Goal: Information Seeking & Learning: Learn about a topic

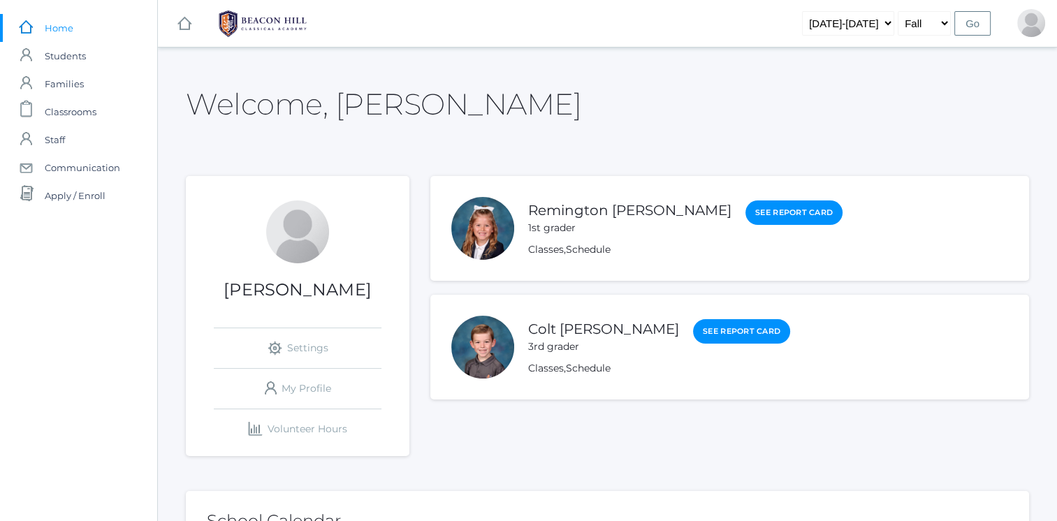
click at [597, 217] on link "Remington Mastro" at bounding box center [629, 210] width 203 height 17
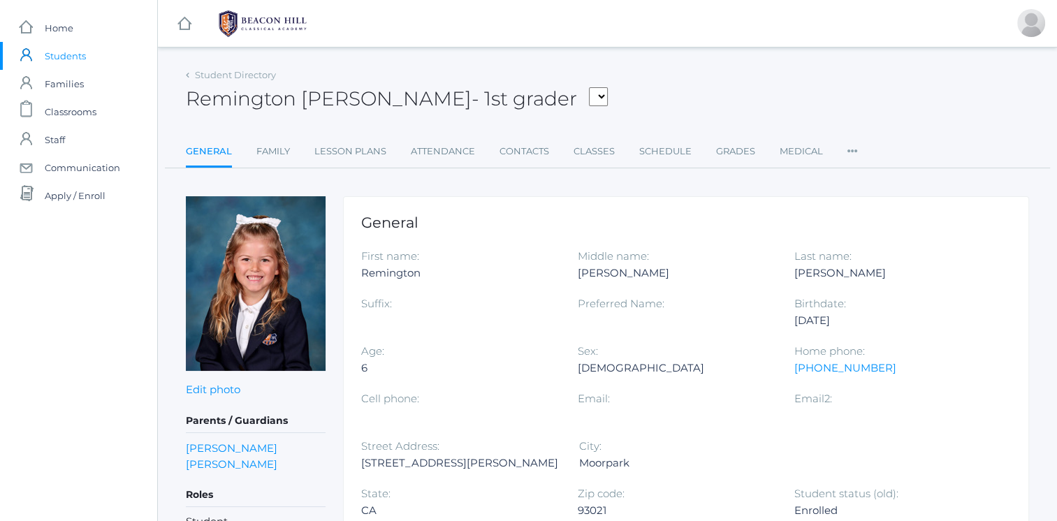
click at [591, 155] on link "Classes" at bounding box center [593, 152] width 41 height 28
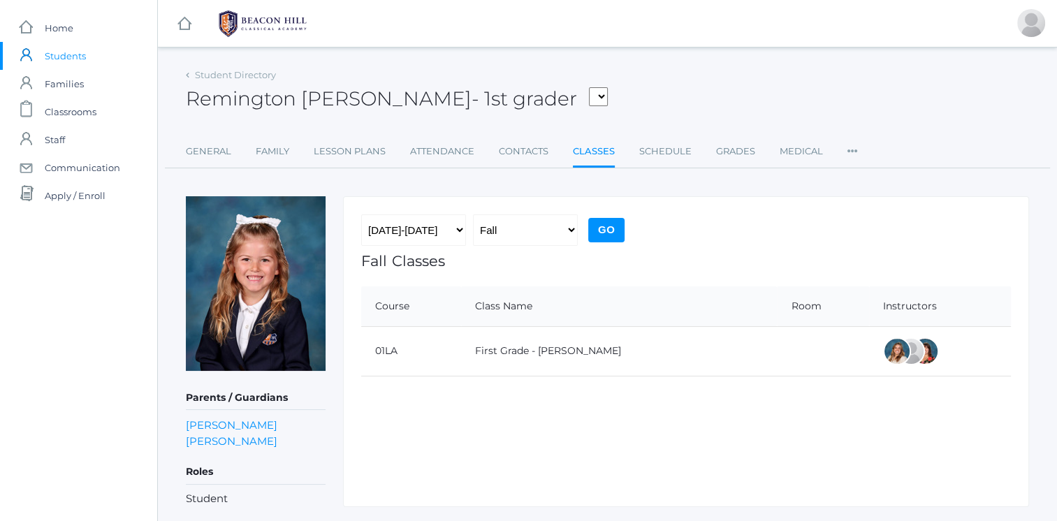
click at [553, 352] on link "First Grade - Barber" at bounding box center [548, 350] width 146 height 13
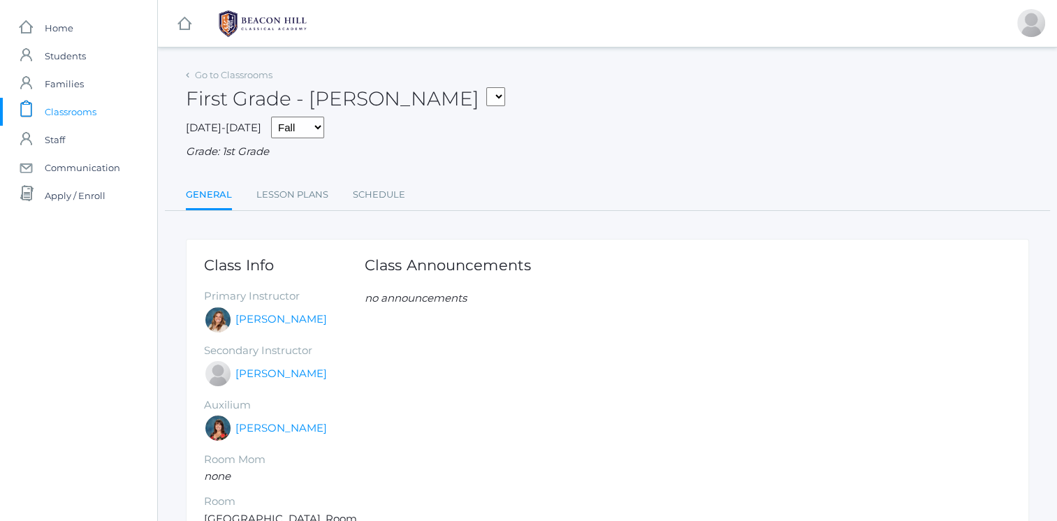
click at [73, 61] on span "Students" at bounding box center [65, 56] width 41 height 28
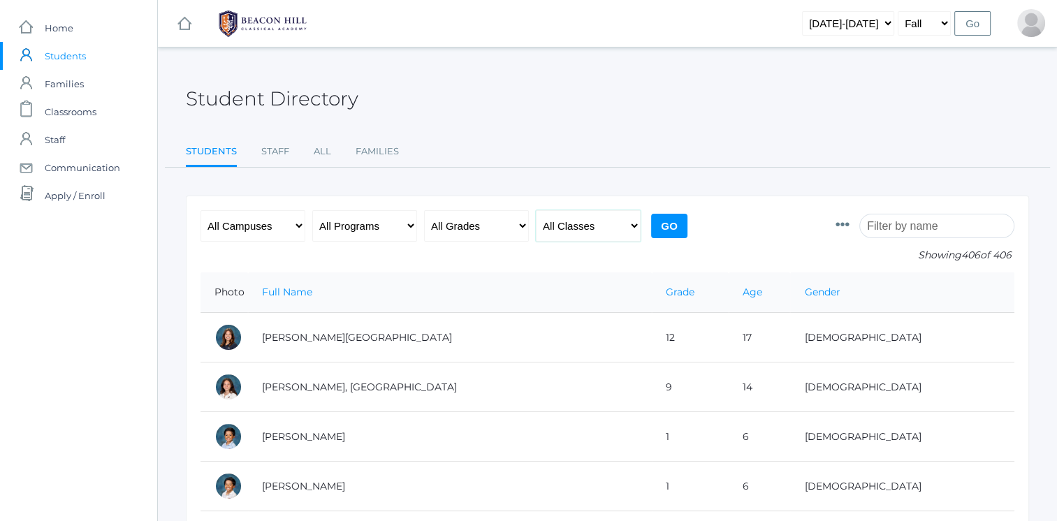
click at [568, 229] on select "All Classes Grammar - *KIND - Kindergarten AM - *KIND - Kindergarten PM - *KNDC…" at bounding box center [588, 225] width 105 height 31
select select "1990"
click at [536, 210] on select "All Classes Grammar - *KIND - Kindergarten AM - *KIND - Kindergarten PM - *KNDC…" at bounding box center [588, 225] width 105 height 31
click at [680, 233] on input "Go" at bounding box center [669, 226] width 36 height 24
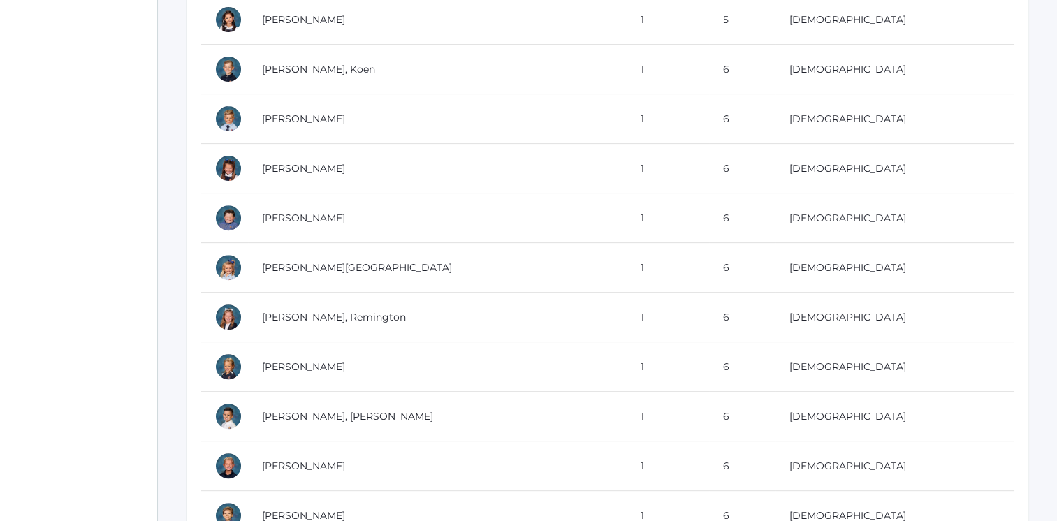
scroll to position [503, 0]
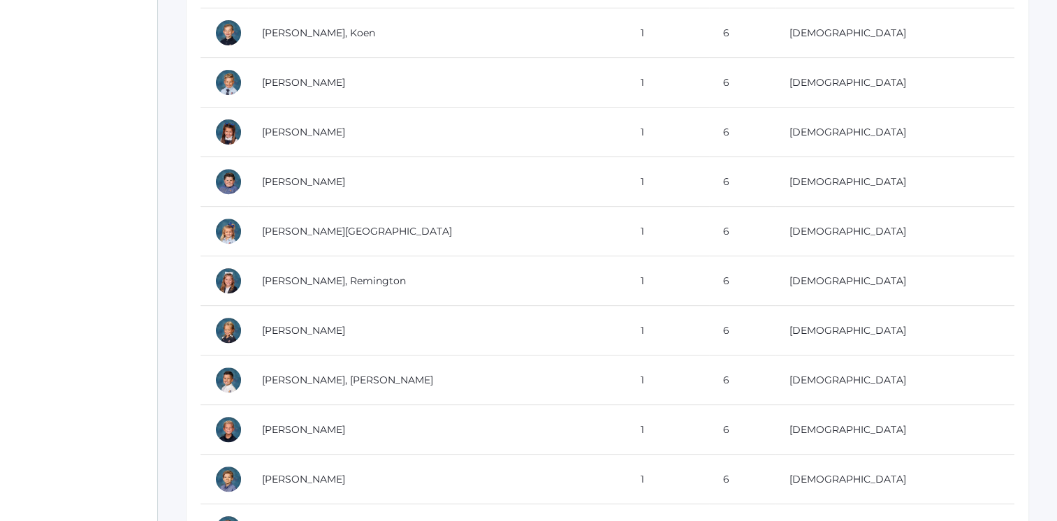
click at [311, 182] on td "[PERSON_NAME]" at bounding box center [437, 182] width 379 height 50
click at [372, 416] on td "[PERSON_NAME]" at bounding box center [437, 430] width 379 height 50
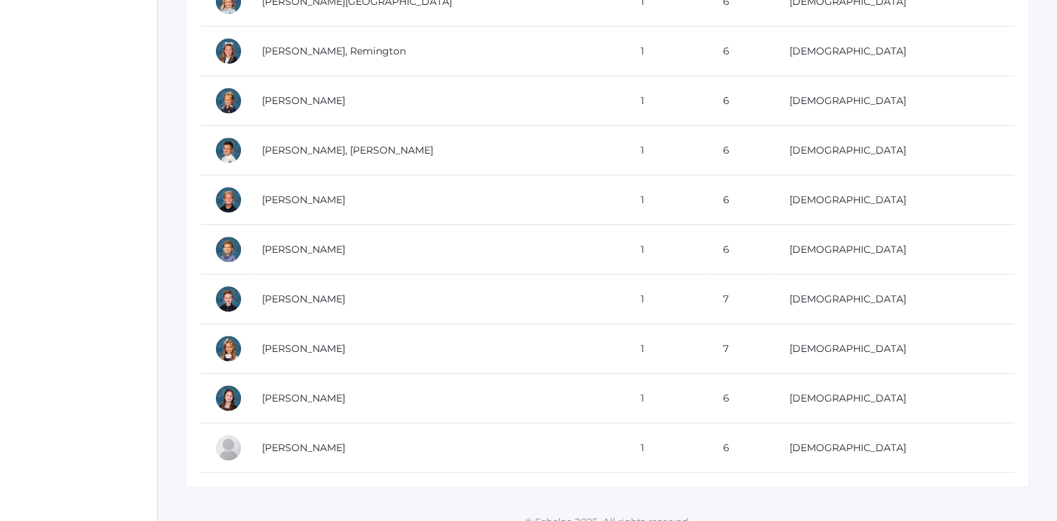
scroll to position [737, 0]
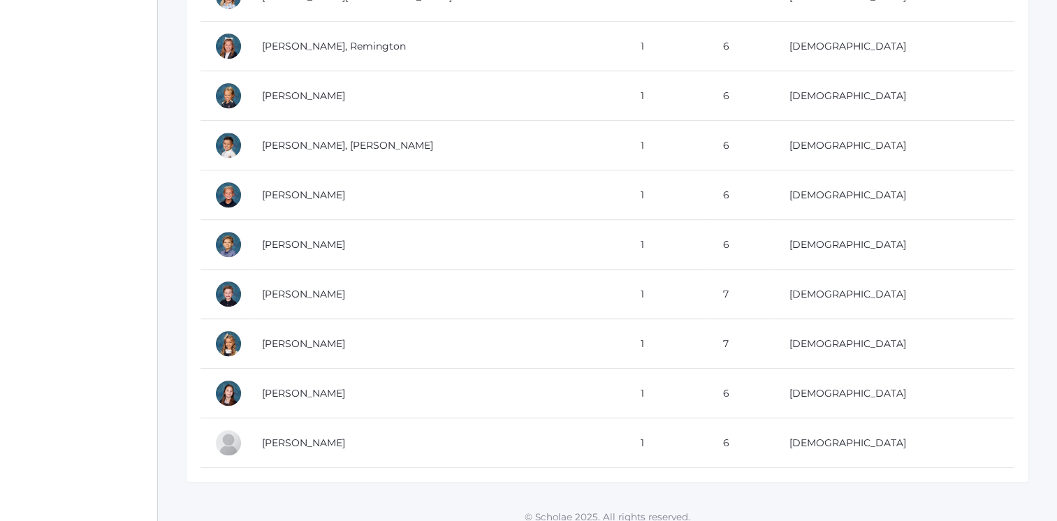
click at [523, 244] on td "Smith, Noah" at bounding box center [437, 245] width 379 height 50
click at [362, 348] on td "Thompson, Faye" at bounding box center [437, 344] width 379 height 50
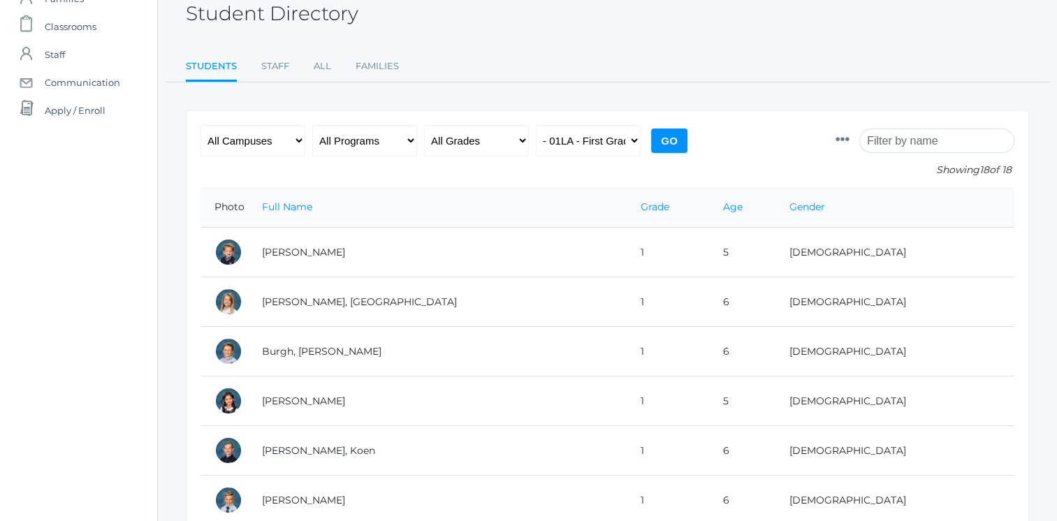
scroll to position [34, 0]
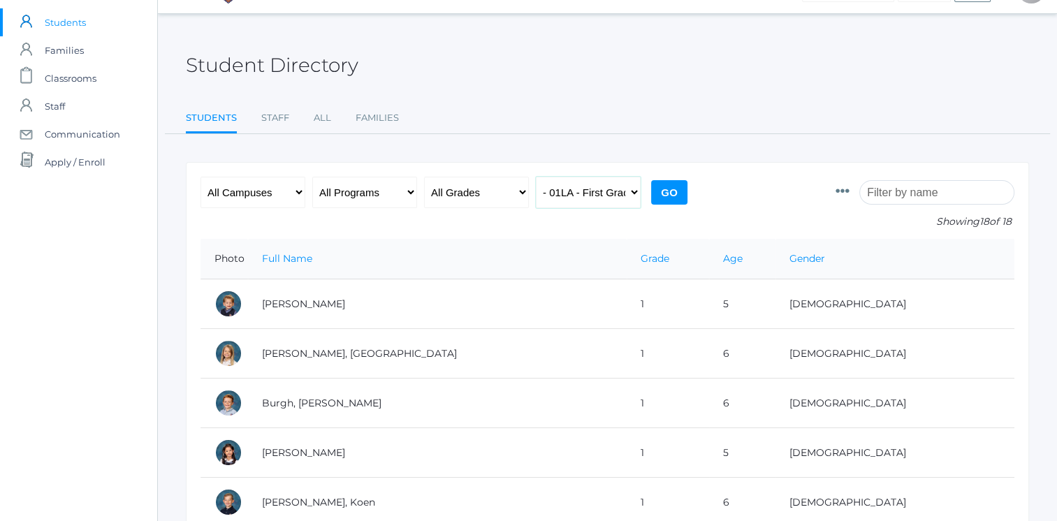
click at [592, 196] on select "All Classes Grammar - *KIND - Kindergarten AM - *KIND - Kindergarten PM - *KNDC…" at bounding box center [588, 192] width 105 height 31
select select "1989"
click at [536, 177] on select "All Classes Grammar - *KIND - Kindergarten AM - *KIND - Kindergarten PM - *KNDC…" at bounding box center [588, 192] width 105 height 31
click at [661, 189] on input "Go" at bounding box center [669, 192] width 36 height 24
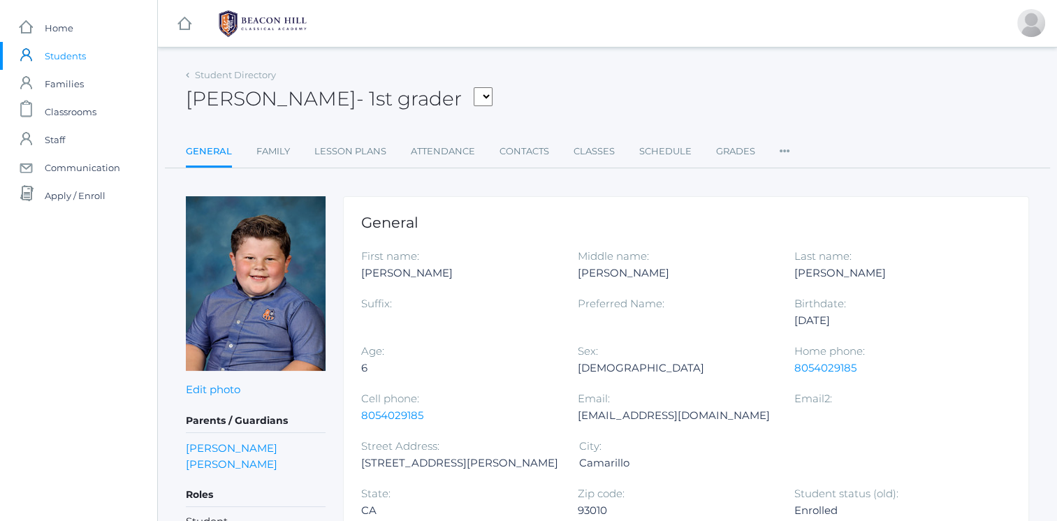
click at [283, 154] on link "Family" at bounding box center [273, 152] width 34 height 28
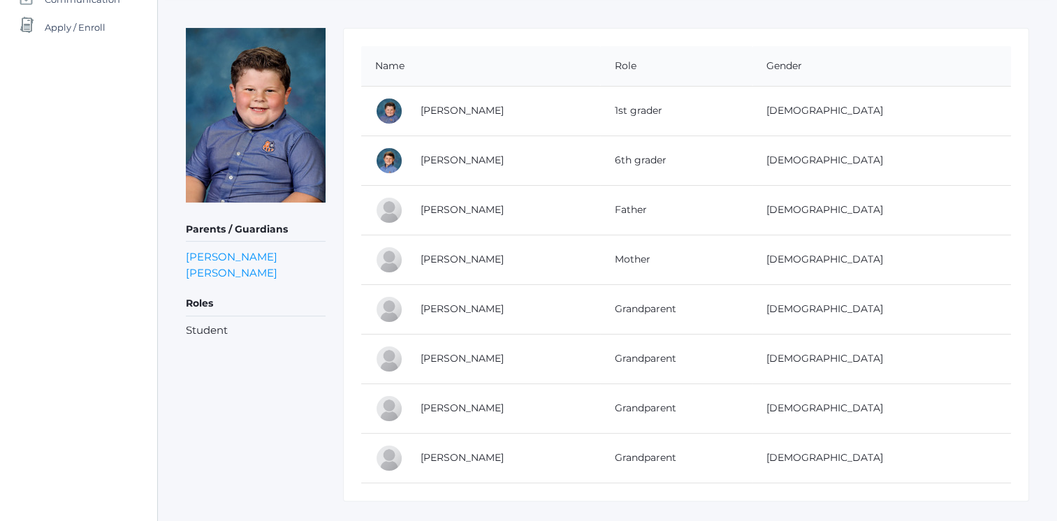
scroll to position [196, 0]
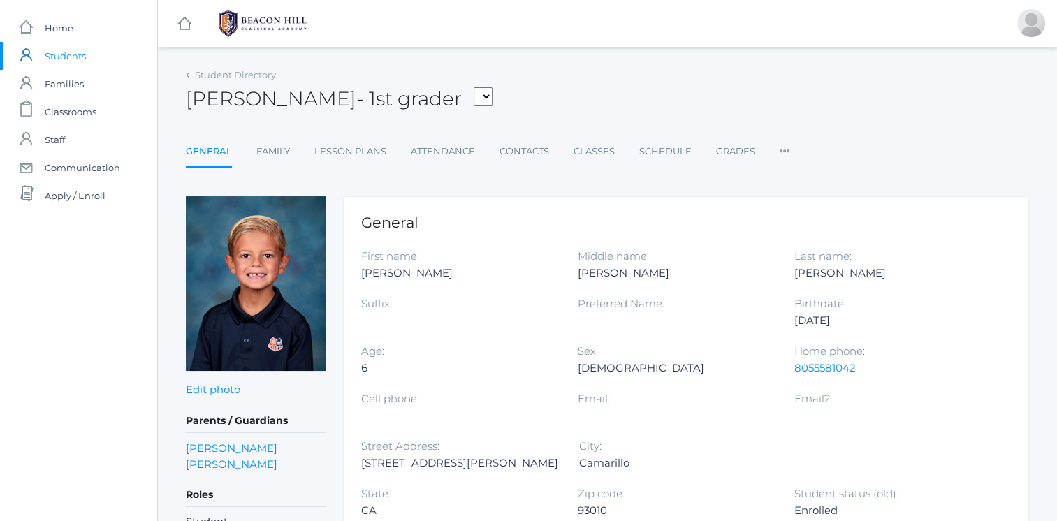
click at [279, 154] on link "Family" at bounding box center [273, 152] width 34 height 28
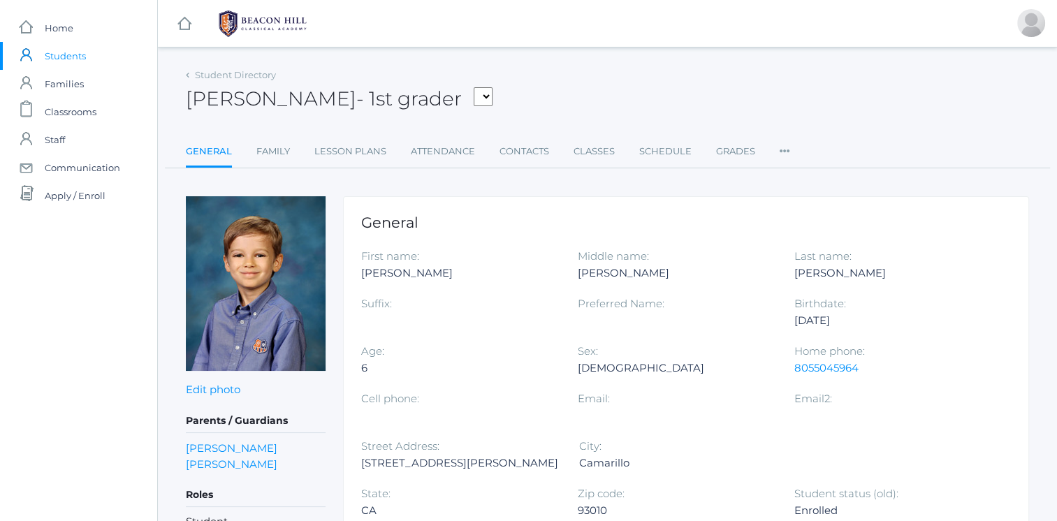
click at [268, 161] on link "Family" at bounding box center [273, 152] width 34 height 28
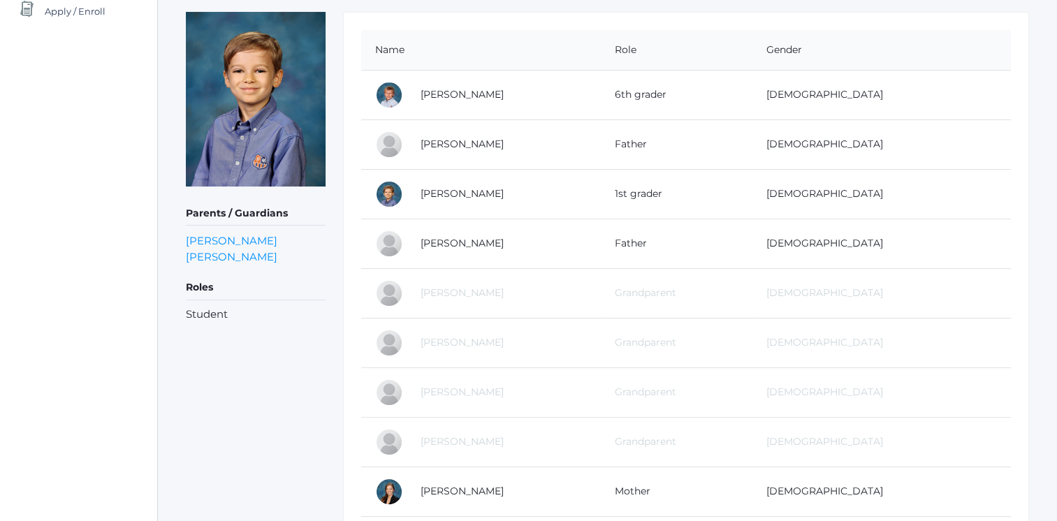
scroll to position [183, 0]
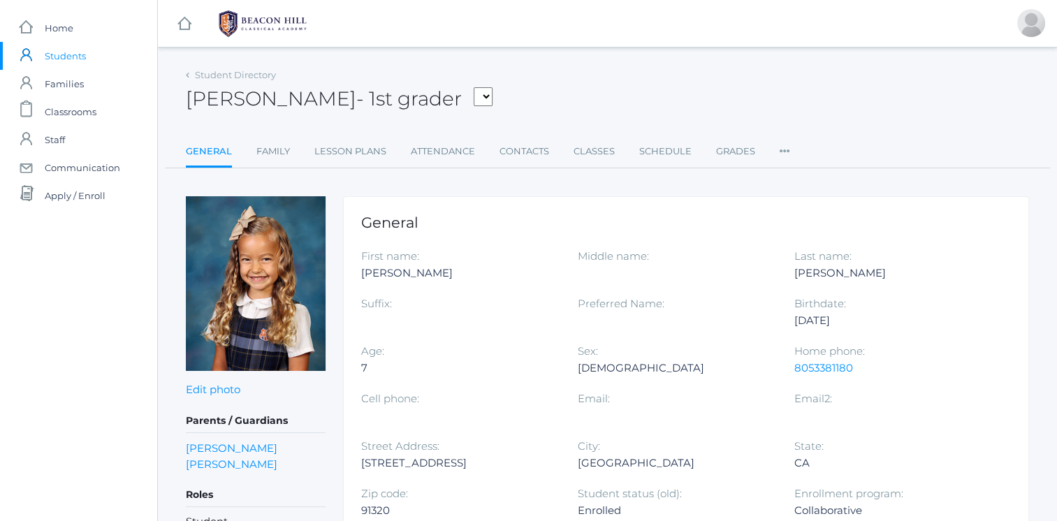
click at [273, 149] on link "Family" at bounding box center [273, 152] width 34 height 28
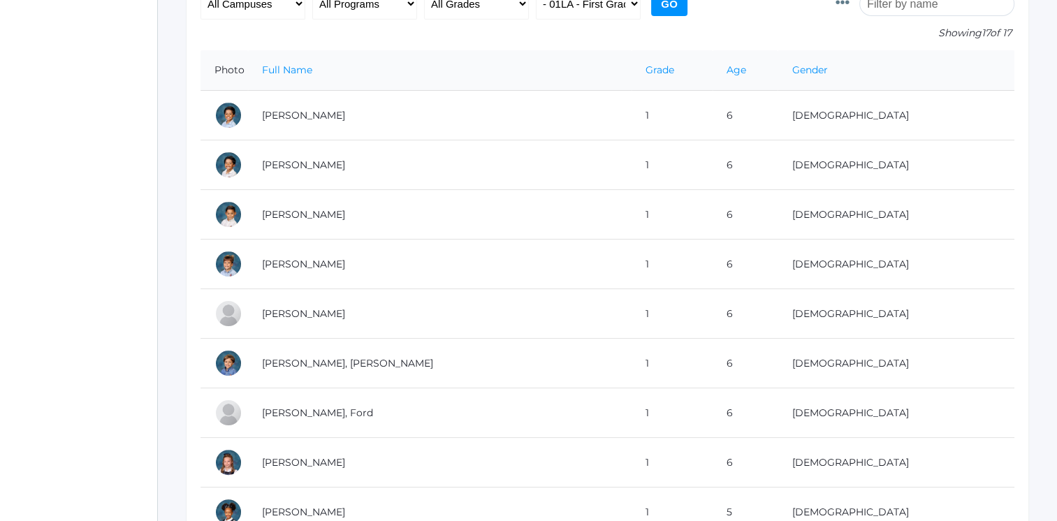
scroll to position [225, 0]
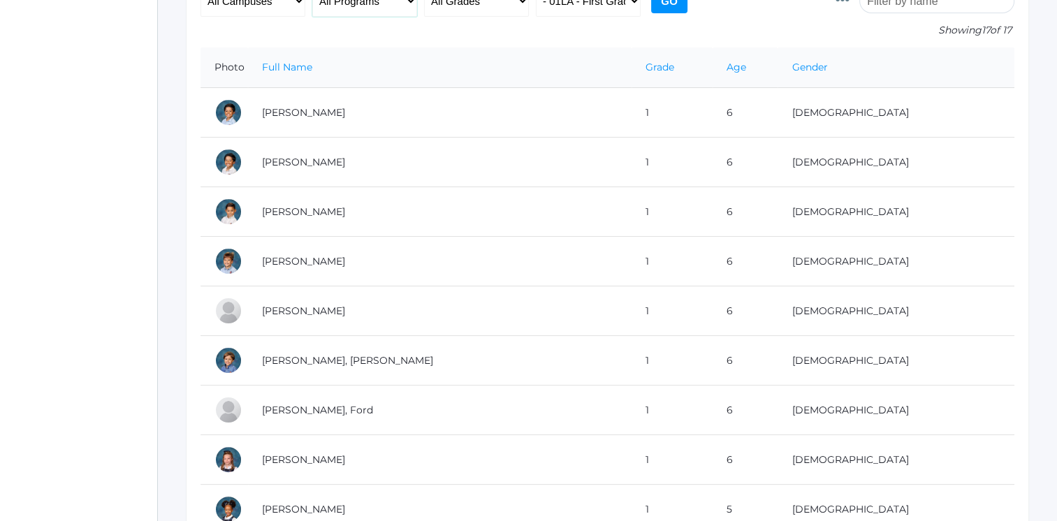
click at [364, 1] on select "All Programs Full-Time Collaborative 4-Day Affiliate" at bounding box center [364, 0] width 105 height 31
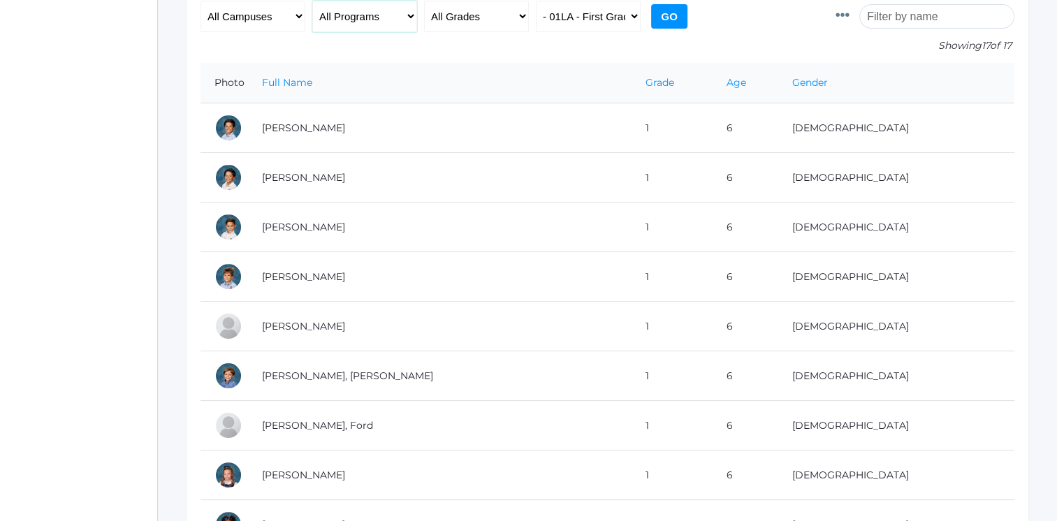
select select "Full-Time"
click at [312, 1] on select "All Programs Full-Time Collaborative 4-Day Affiliate" at bounding box center [364, 16] width 105 height 31
click at [497, 21] on select "All Grades Grammar - Kindergarten - 1st Grade - 2nd Grade - 3rd Grade - 4th Gra…" at bounding box center [476, 16] width 105 height 31
select select "1"
click at [424, 1] on select "All Grades Grammar - Kindergarten - 1st Grade - 2nd Grade - 3rd Grade - 4th Gra…" at bounding box center [476, 16] width 105 height 31
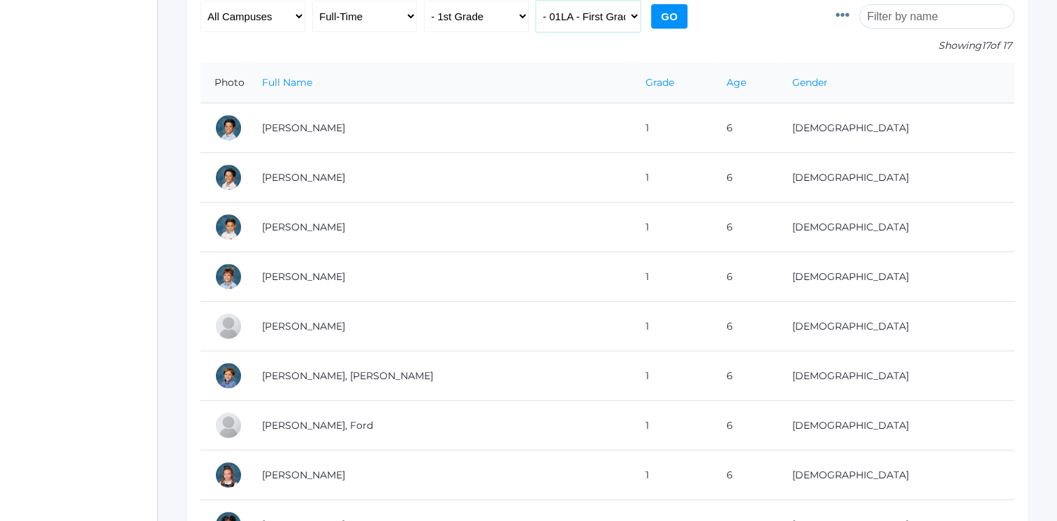
click at [585, 17] on select "All Classes Grammar - *KIND - Kindergarten AM - *KIND - Kindergarten PM - *KNDC…" at bounding box center [588, 16] width 105 height 31
select select "any"
click at [536, 1] on select "All Classes Grammar - *KIND - Kindergarten AM - *KIND - Kindergarten PM - *KNDC…" at bounding box center [588, 16] width 105 height 31
click at [669, 12] on input "Go" at bounding box center [669, 16] width 36 height 24
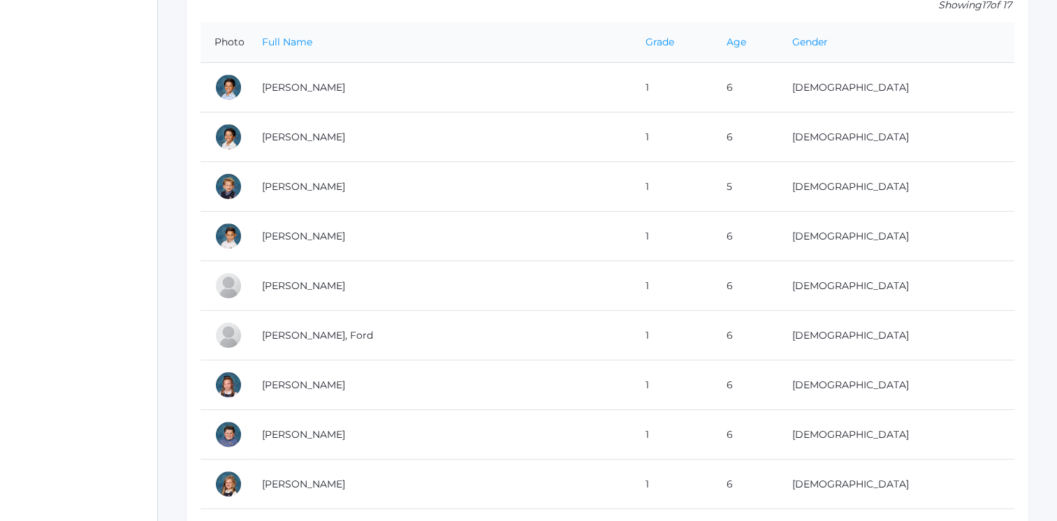
scroll to position [247, 0]
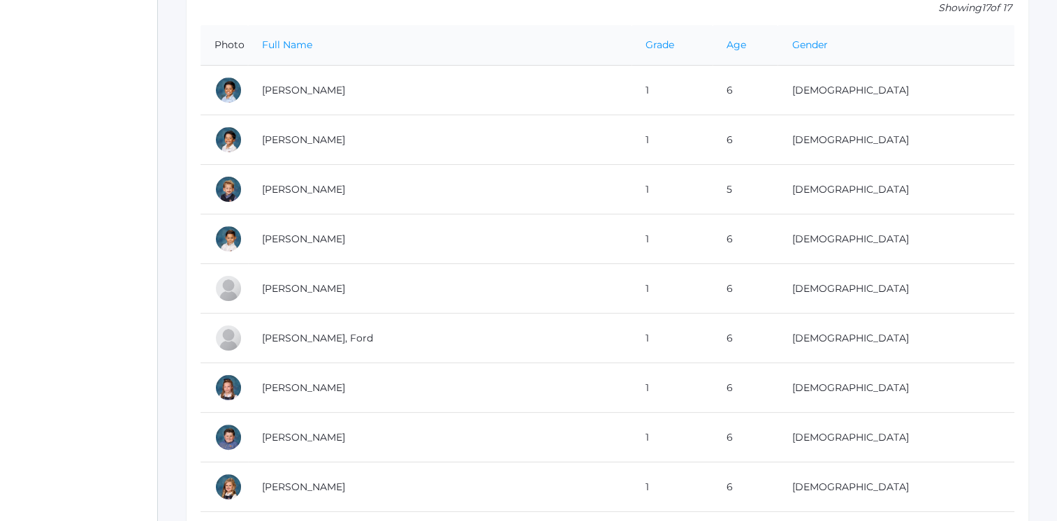
click at [369, 99] on td "[PERSON_NAME]" at bounding box center [439, 91] width 383 height 50
click at [399, 242] on td "[PERSON_NAME]" at bounding box center [439, 239] width 383 height 50
click at [352, 284] on td "[PERSON_NAME]" at bounding box center [439, 289] width 383 height 50
click at [294, 335] on td "[PERSON_NAME], Ford" at bounding box center [439, 339] width 383 height 50
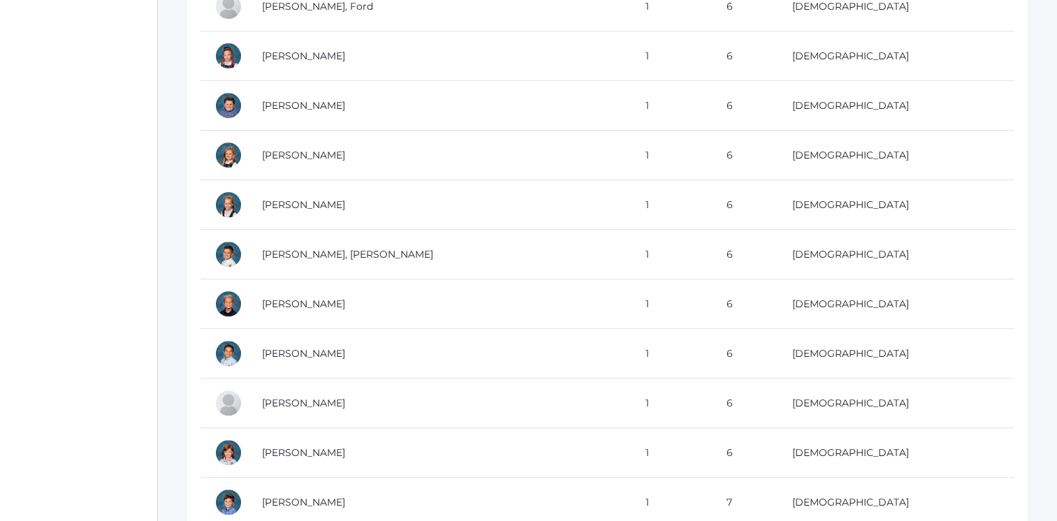
scroll to position [584, 0]
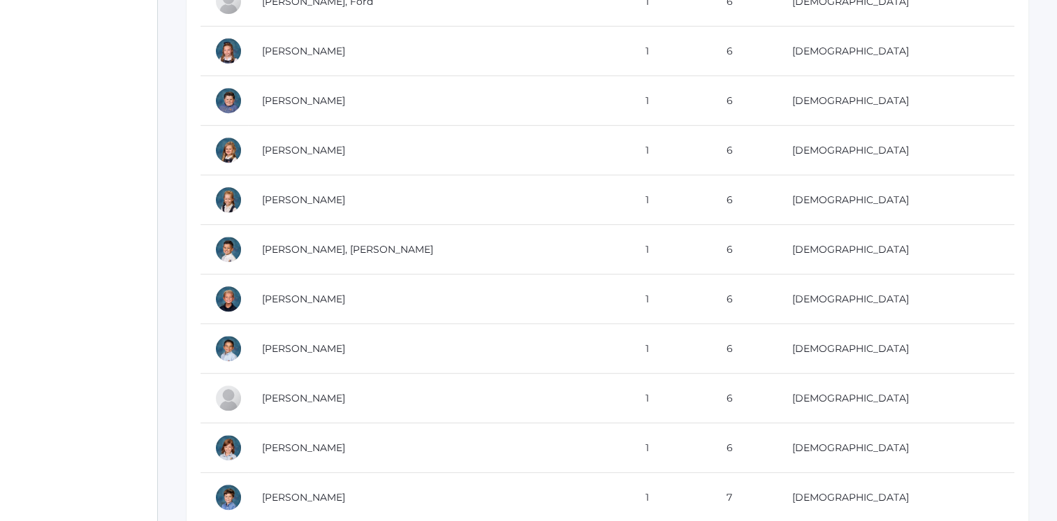
click at [430, 59] on td "[PERSON_NAME]" at bounding box center [439, 52] width 383 height 50
click at [361, 356] on td "[PERSON_NAME]" at bounding box center [439, 349] width 383 height 50
click at [365, 390] on td "[PERSON_NAME]" at bounding box center [439, 399] width 383 height 50
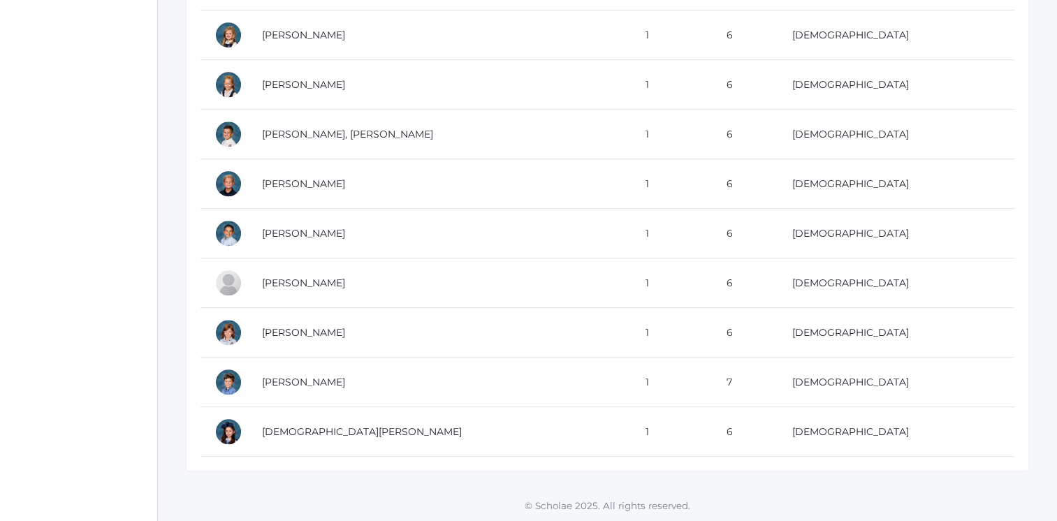
scroll to position [707, 0]
click at [351, 372] on td "[PERSON_NAME]" at bounding box center [439, 381] width 383 height 50
click at [430, 413] on td "[DEMOGRAPHIC_DATA][PERSON_NAME]" at bounding box center [439, 431] width 383 height 50
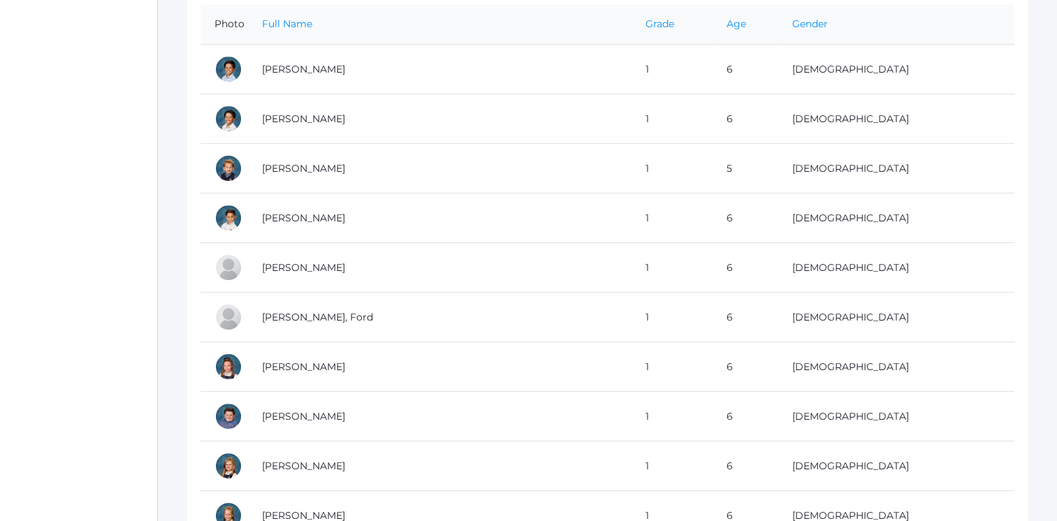
scroll to position [271, 0]
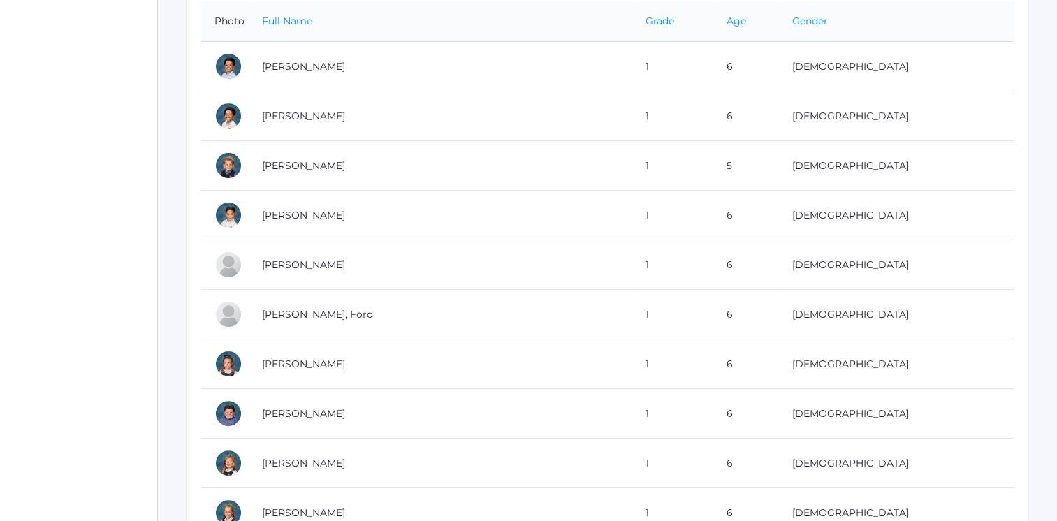
click at [508, 298] on td "[PERSON_NAME], Ford" at bounding box center [439, 315] width 383 height 50
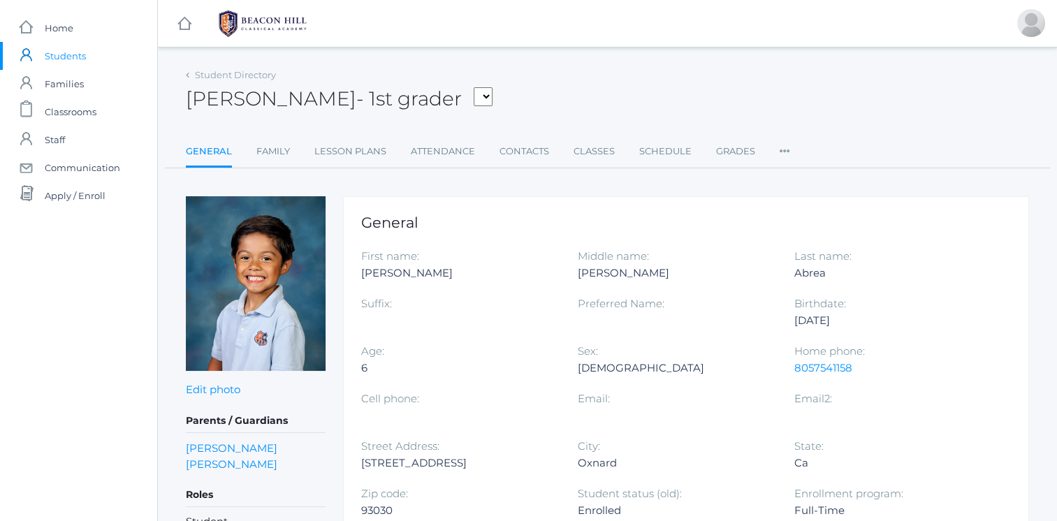
click at [267, 156] on link "Family" at bounding box center [273, 152] width 34 height 28
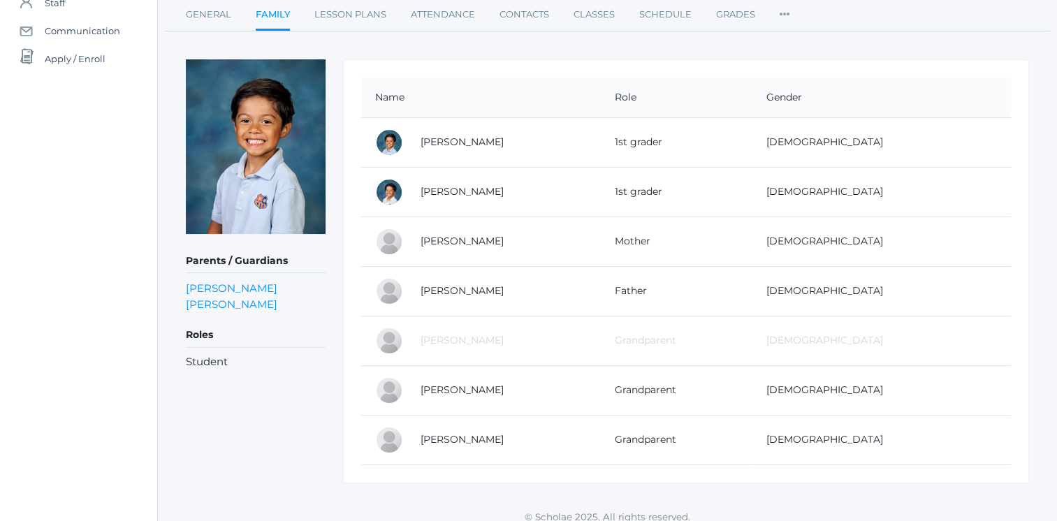
scroll to position [147, 0]
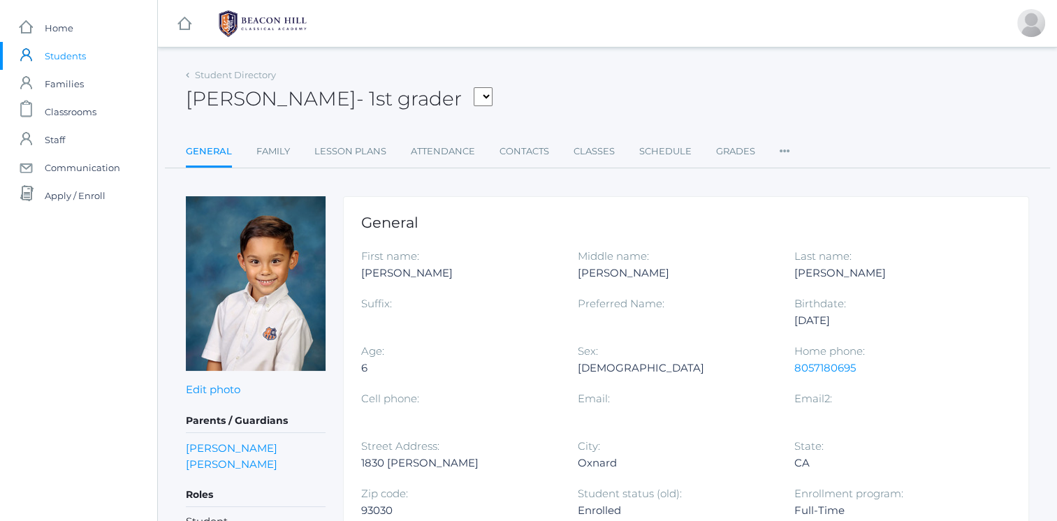
click at [277, 155] on link "Family" at bounding box center [273, 152] width 34 height 28
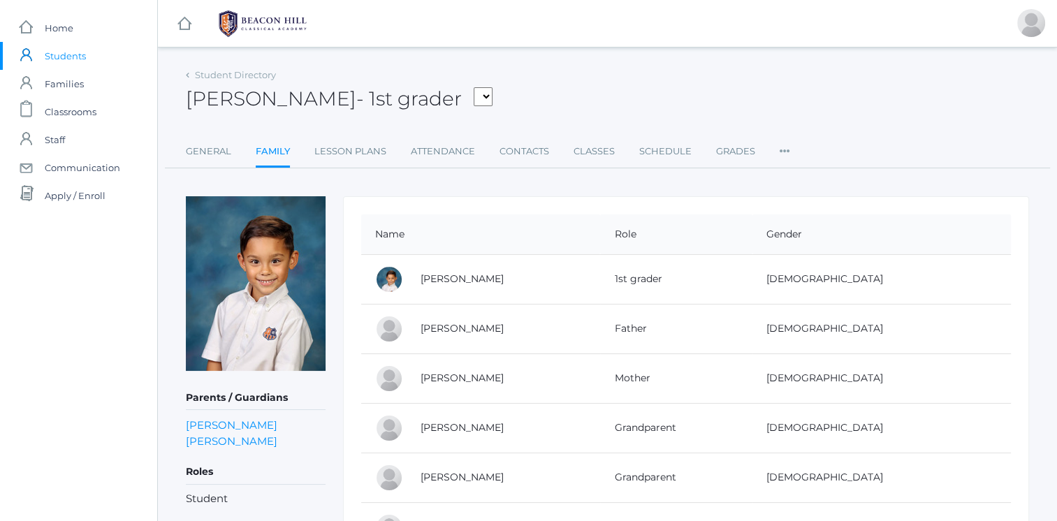
scroll to position [97, 0]
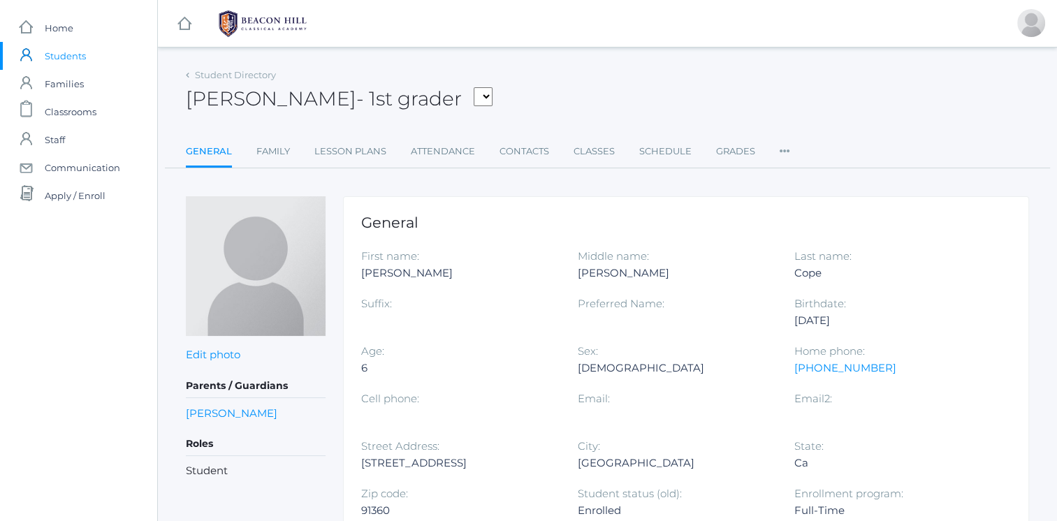
click at [275, 154] on link "Family" at bounding box center [273, 152] width 34 height 28
click at [266, 140] on link "Family" at bounding box center [273, 152] width 34 height 28
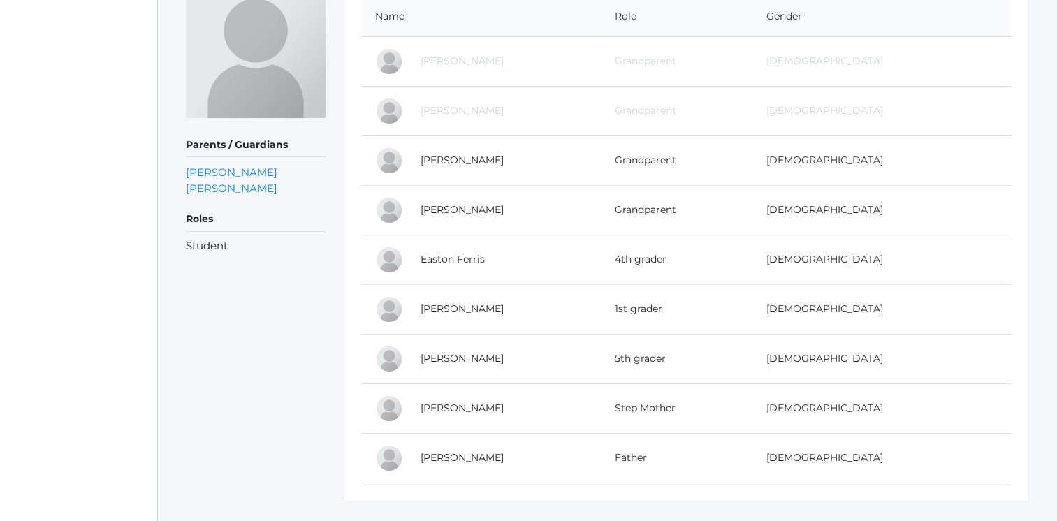
scroll to position [246, 0]
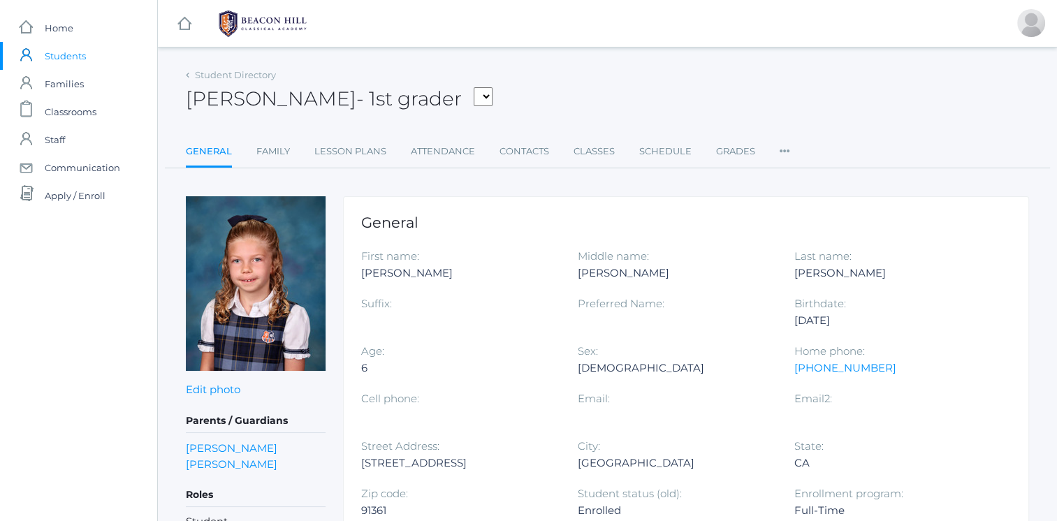
click at [266, 157] on link "Family" at bounding box center [273, 152] width 34 height 28
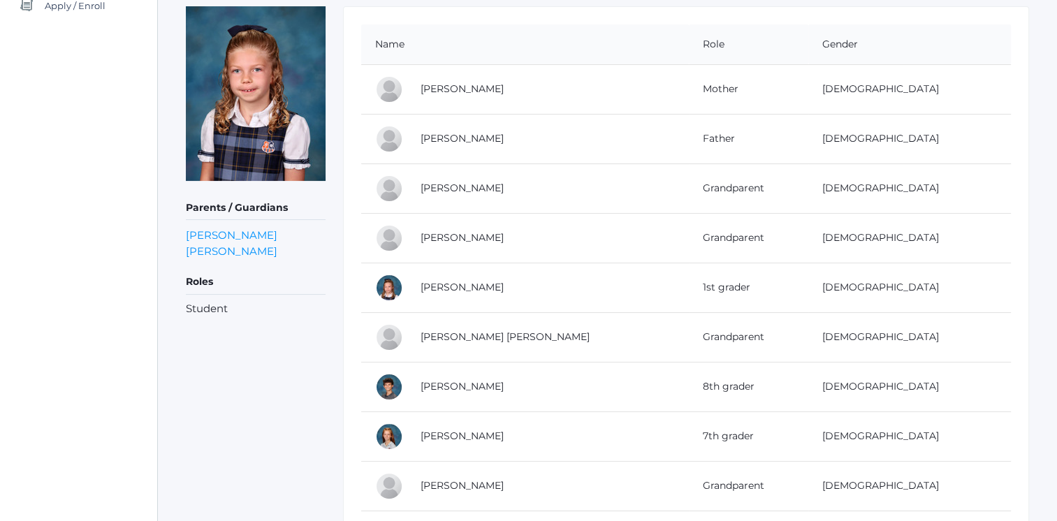
scroll to position [246, 0]
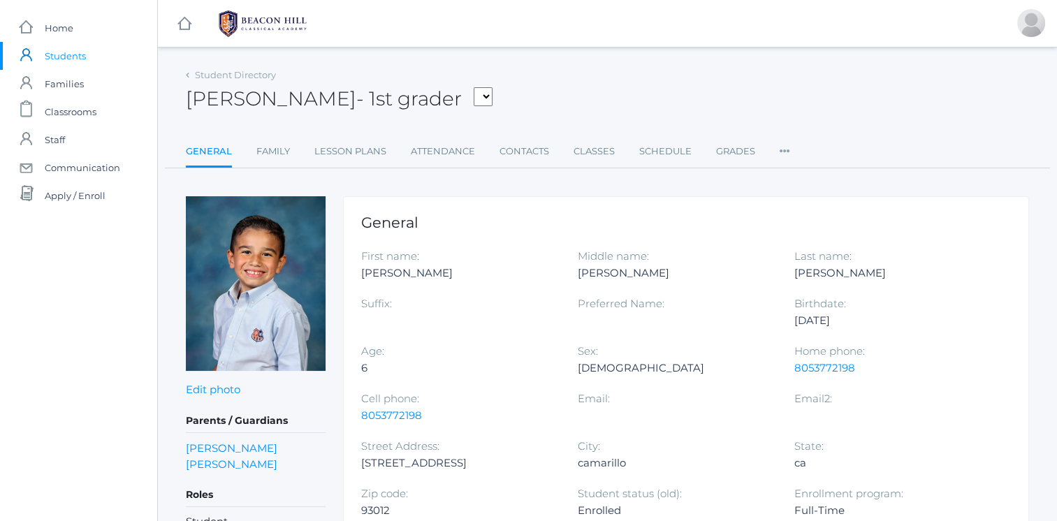
click at [265, 144] on link "Family" at bounding box center [273, 152] width 34 height 28
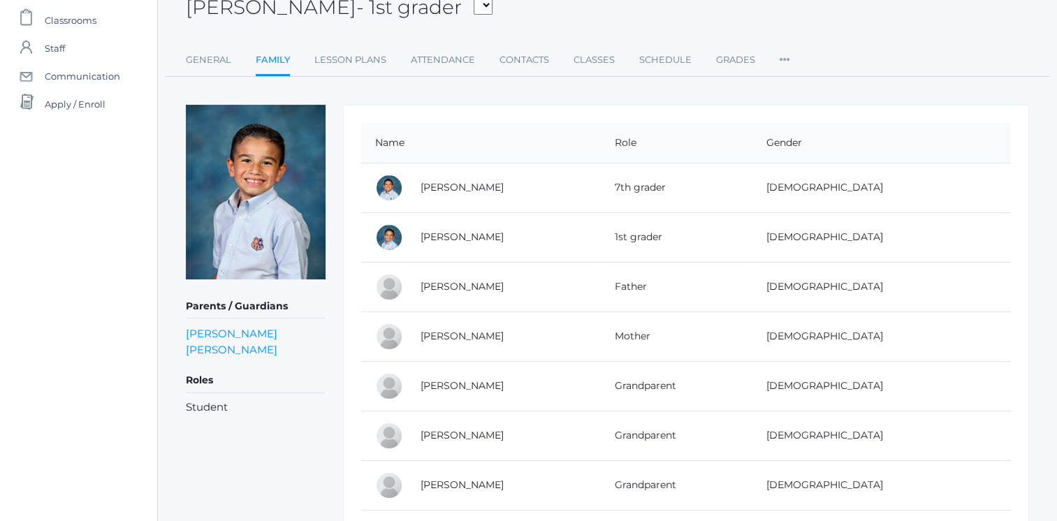
scroll to position [147, 0]
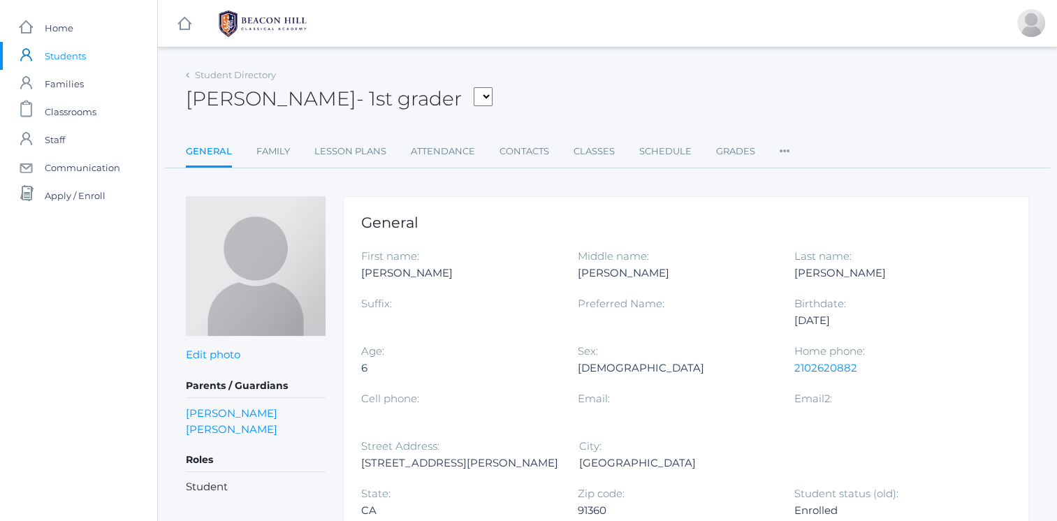
click at [270, 147] on link "Family" at bounding box center [273, 152] width 34 height 28
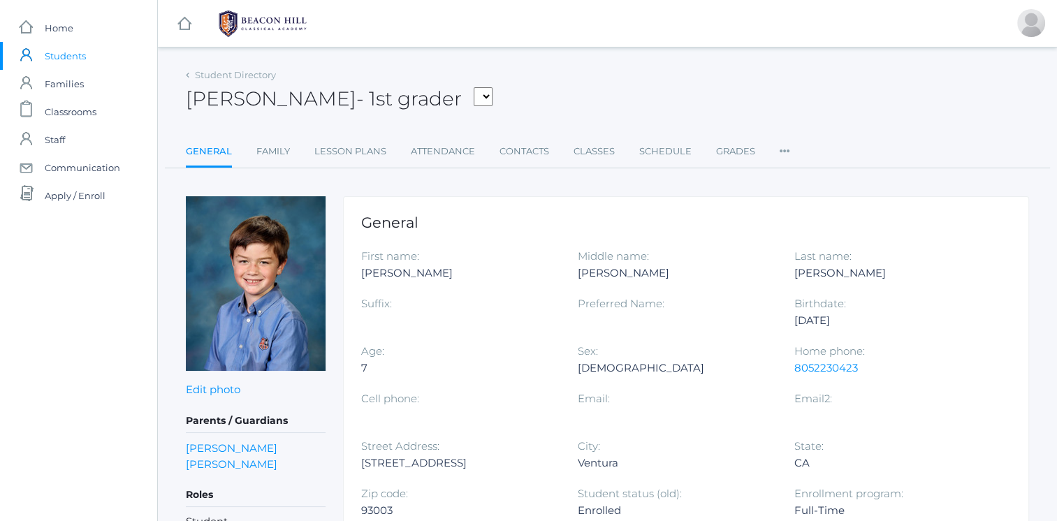
click at [261, 152] on link "Family" at bounding box center [273, 152] width 34 height 28
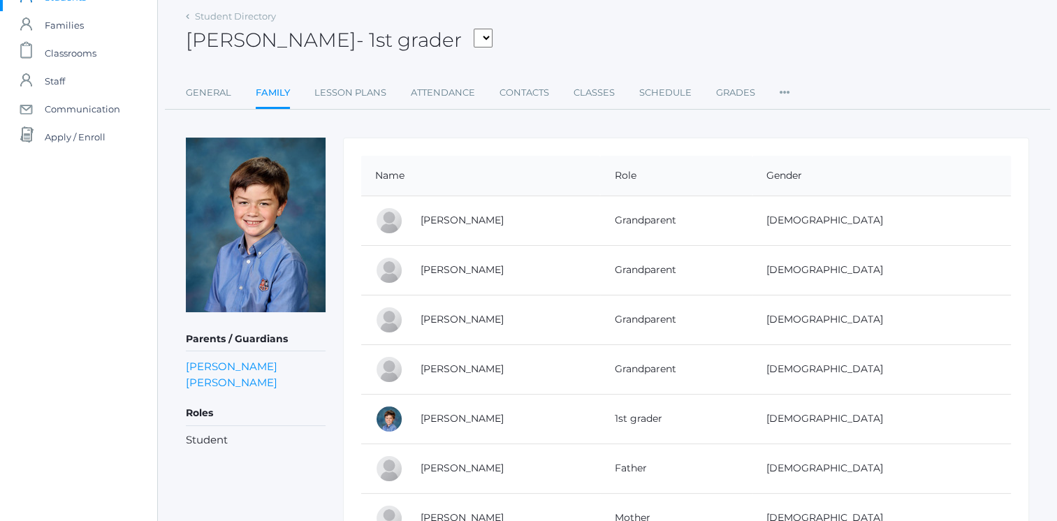
scroll to position [147, 0]
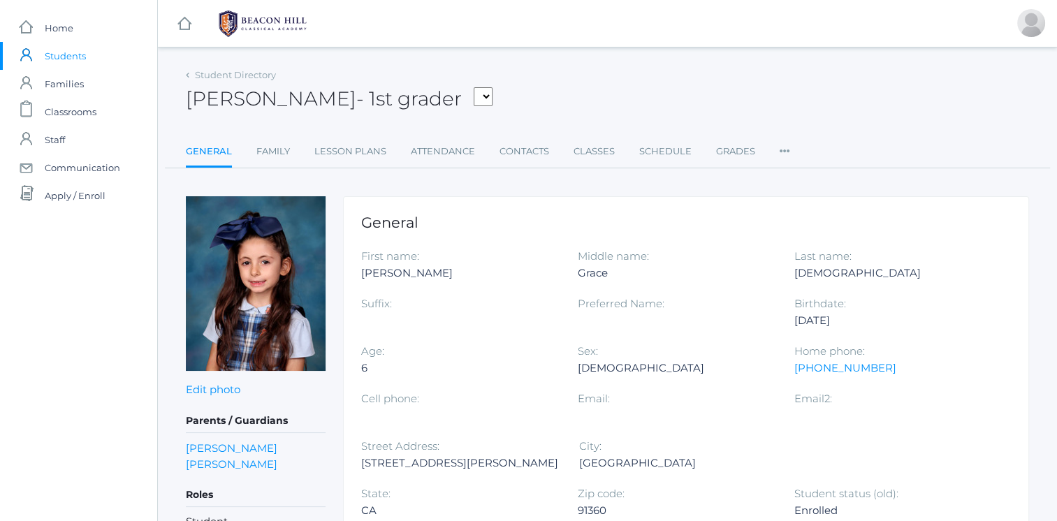
click at [280, 149] on link "Family" at bounding box center [273, 152] width 34 height 28
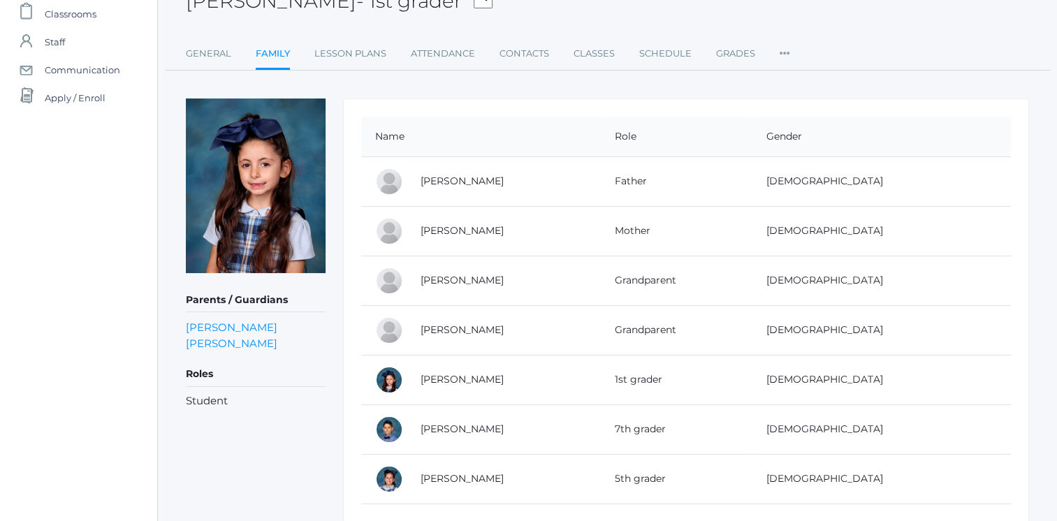
scroll to position [147, 0]
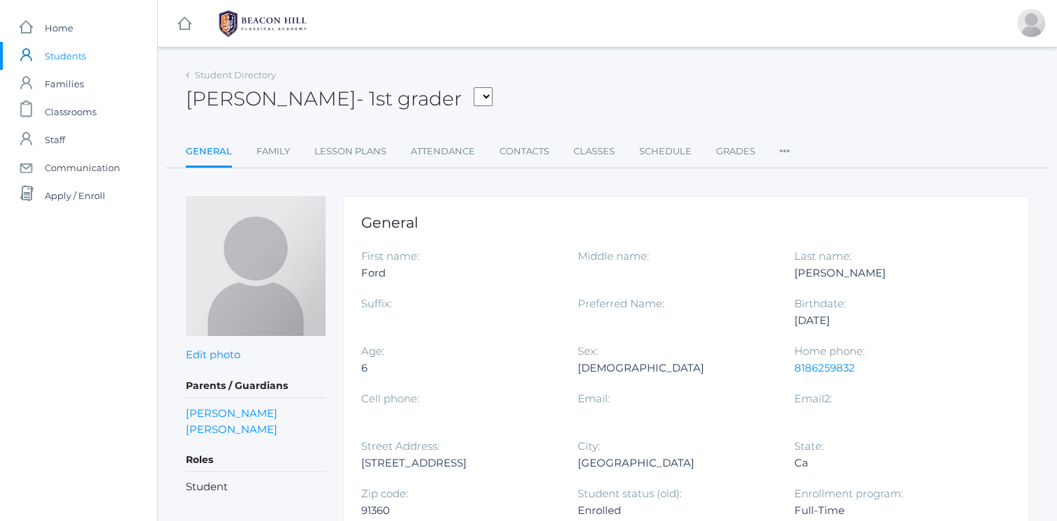
click at [279, 156] on link "Family" at bounding box center [273, 152] width 34 height 28
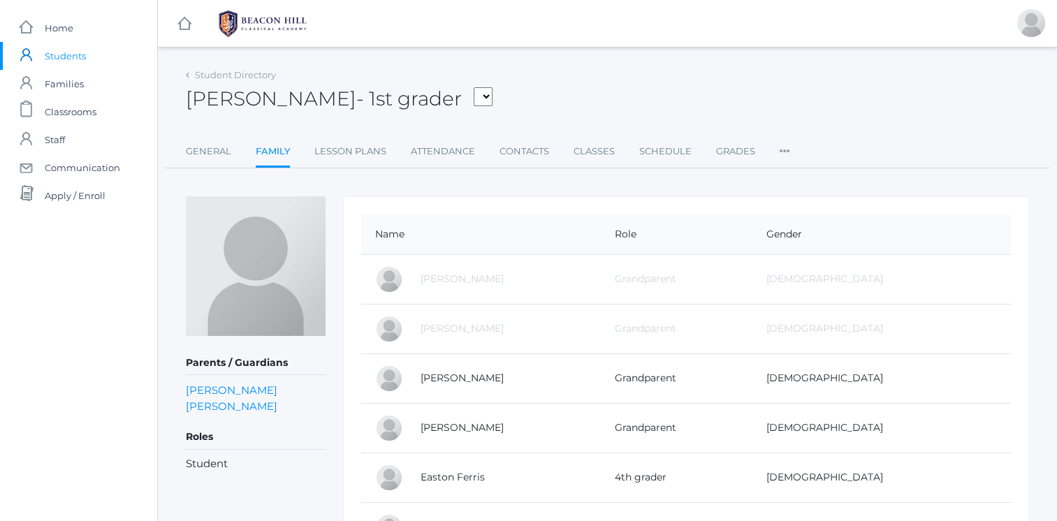
click at [54, 57] on span "Students" at bounding box center [65, 56] width 41 height 28
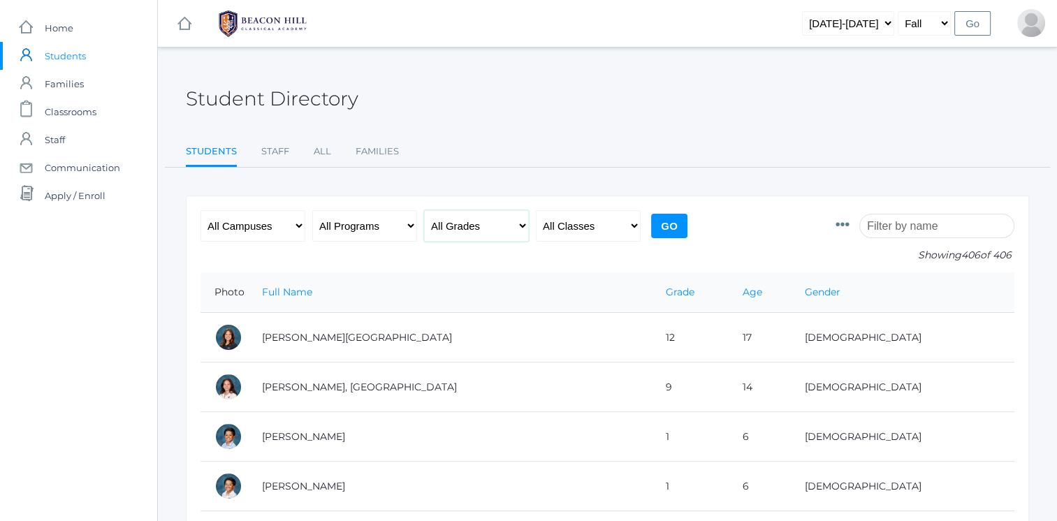
click at [497, 230] on select "All Grades Grammar - Kindergarten - 1st Grade - 2nd Grade - 3rd Grade - 4th Gra…" at bounding box center [476, 225] width 105 height 31
select select "3"
click at [424, 210] on select "All Grades Grammar - Kindergarten - 1st Grade - 2nd Grade - 3rd Grade - 4th Gra…" at bounding box center [476, 225] width 105 height 31
click at [664, 220] on input "Go" at bounding box center [669, 226] width 36 height 24
